Goal: Find contact information

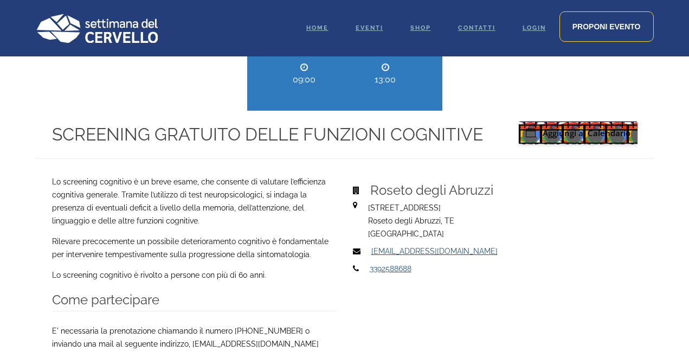
scroll to position [373, 0]
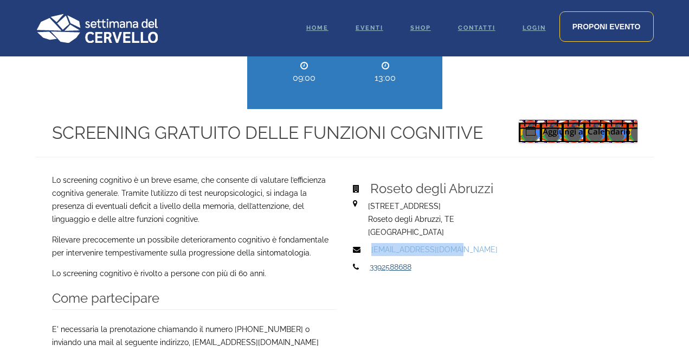
drag, startPoint x: 447, startPoint y: 247, endPoint x: 370, endPoint y: 251, distance: 77.1
click at [371, 251] on p "[EMAIL_ADDRESS][DOMAIN_NAME]" at bounding box center [502, 249] width 263 height 13
copy link "[EMAIL_ADDRESS][DOMAIN_NAME]"
click at [426, 270] on p "3392588688" at bounding box center [501, 266] width 263 height 13
drag, startPoint x: 419, startPoint y: 264, endPoint x: 368, endPoint y: 266, distance: 51.0
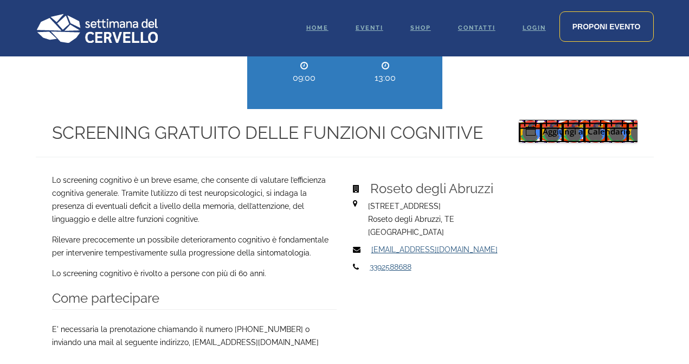
click at [368, 266] on span "3392588688" at bounding box center [495, 266] width 284 height 13
copy link "3392588688"
